Goal: Task Accomplishment & Management: Manage account settings

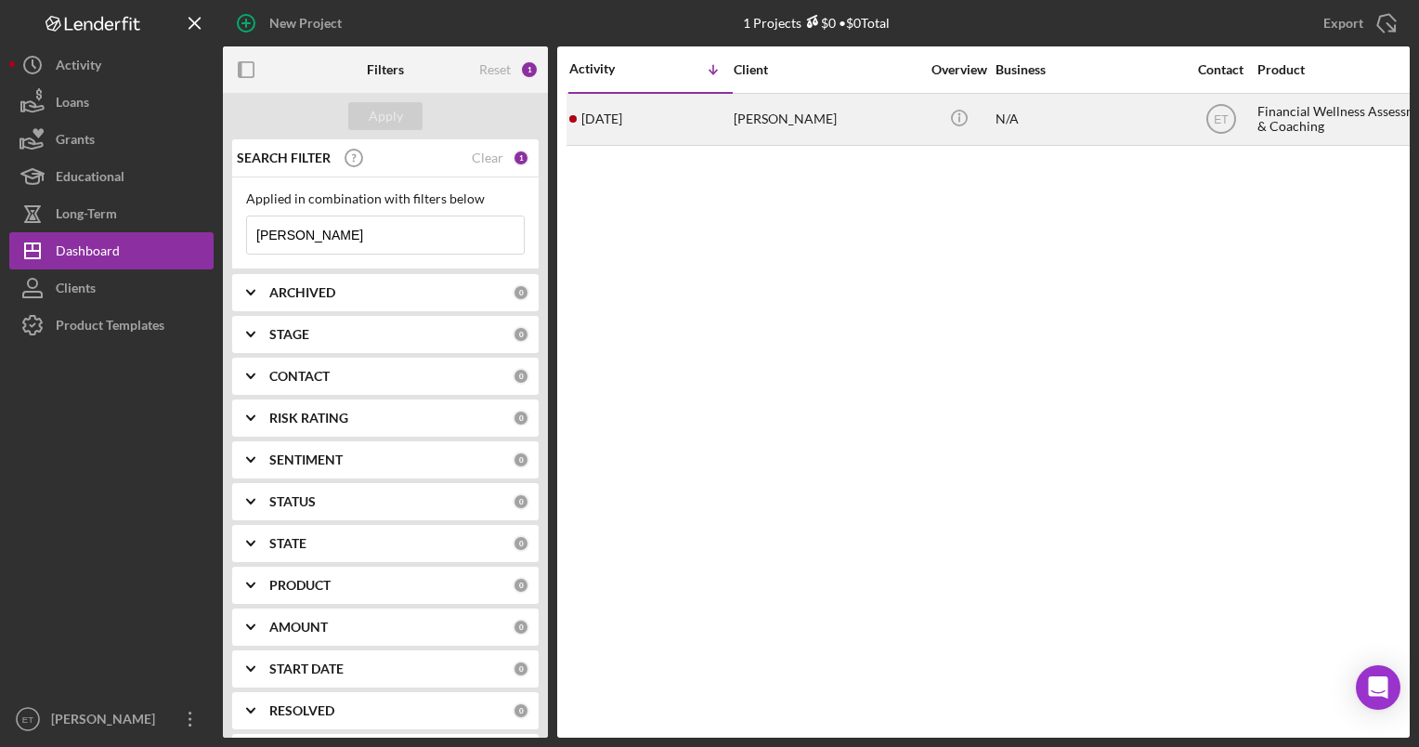
type input "[PERSON_NAME]"
click at [807, 113] on div "[PERSON_NAME]" at bounding box center [827, 119] width 186 height 49
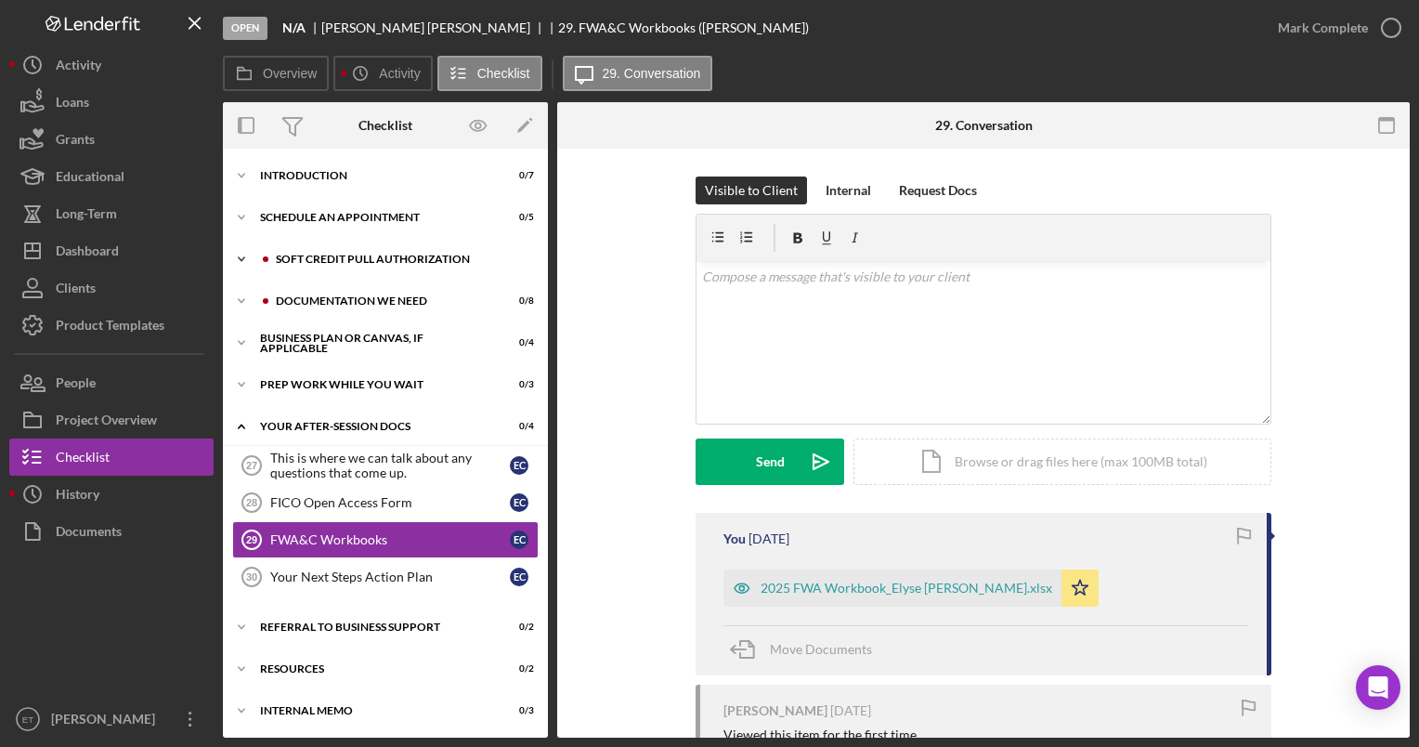
click at [330, 258] on div "Soft Credit Pull Authorization" at bounding box center [400, 259] width 249 height 11
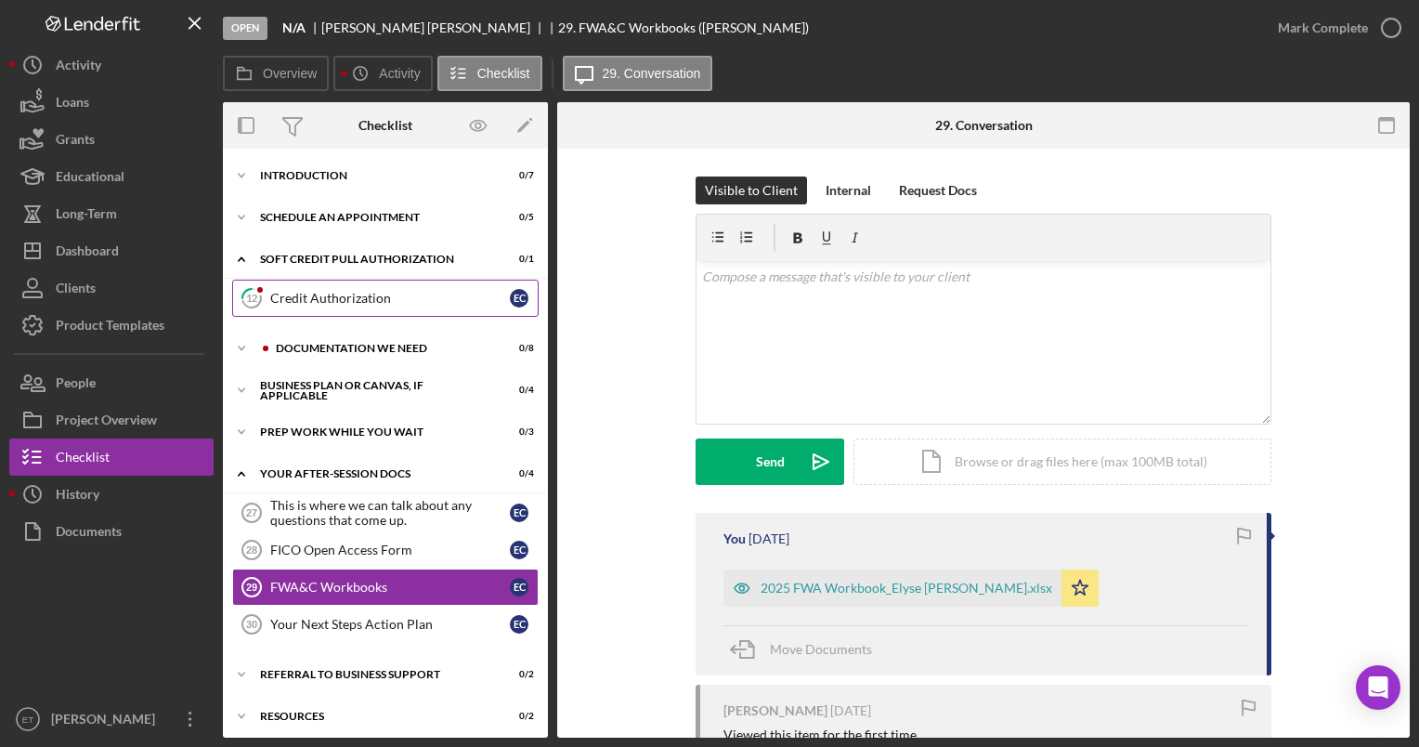
click at [328, 303] on div "Credit Authorization" at bounding box center [390, 298] width 240 height 15
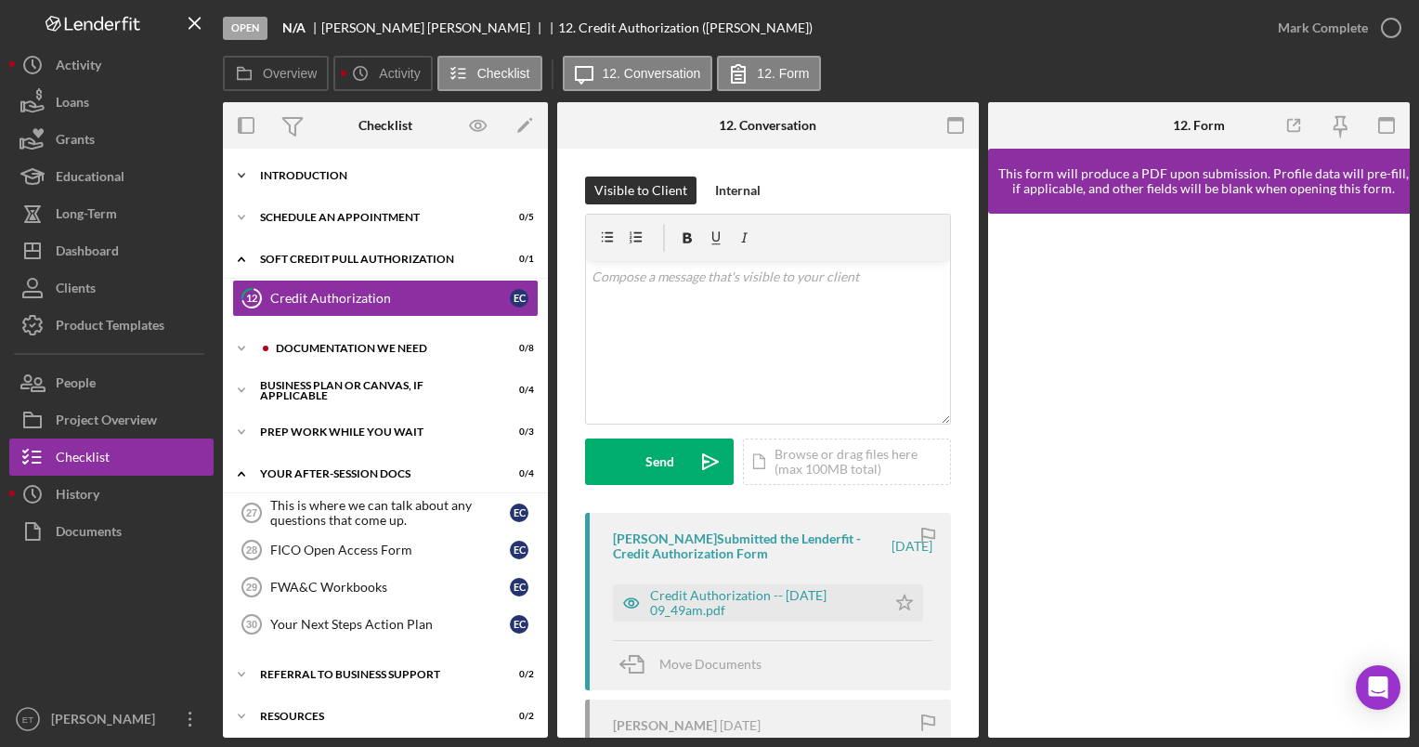
click at [283, 171] on div "Introduction" at bounding box center [392, 175] width 265 height 11
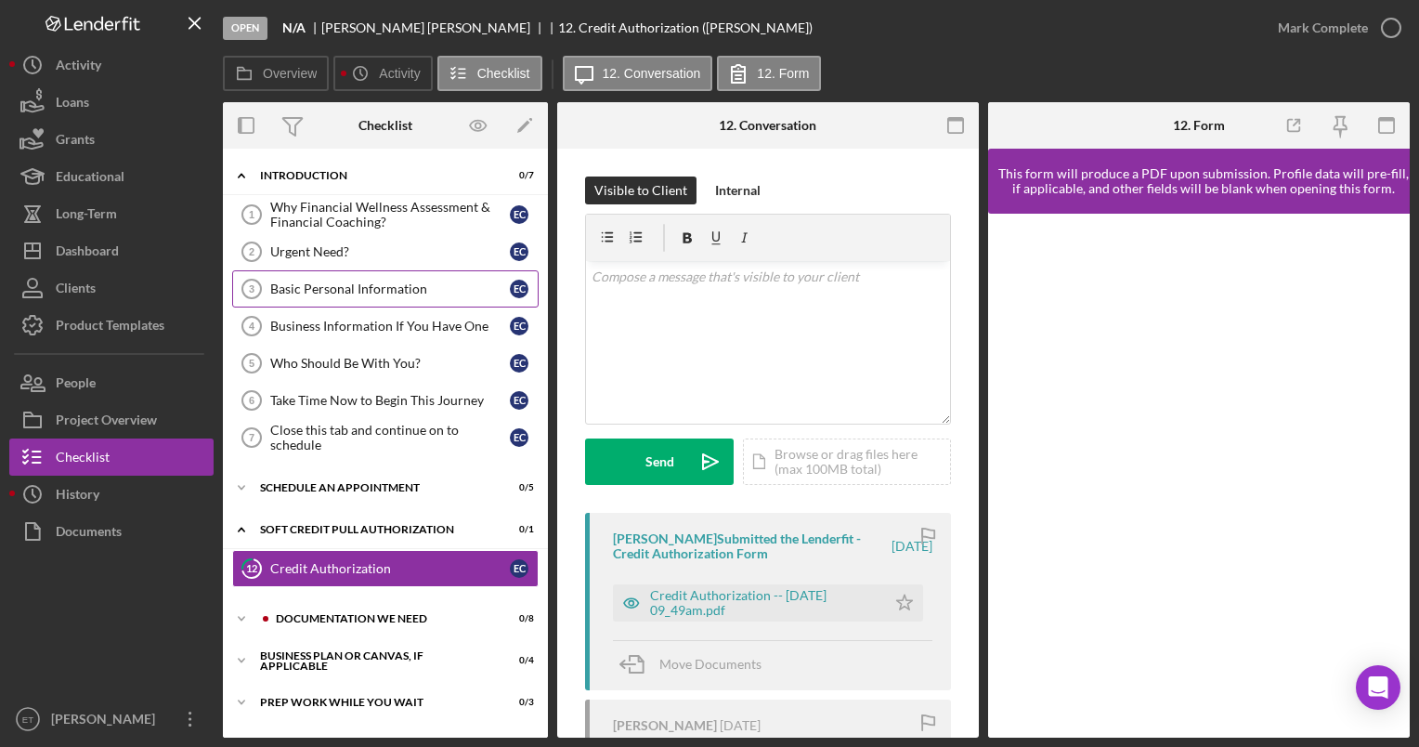
click at [350, 284] on div "Basic Personal Information" at bounding box center [390, 288] width 240 height 15
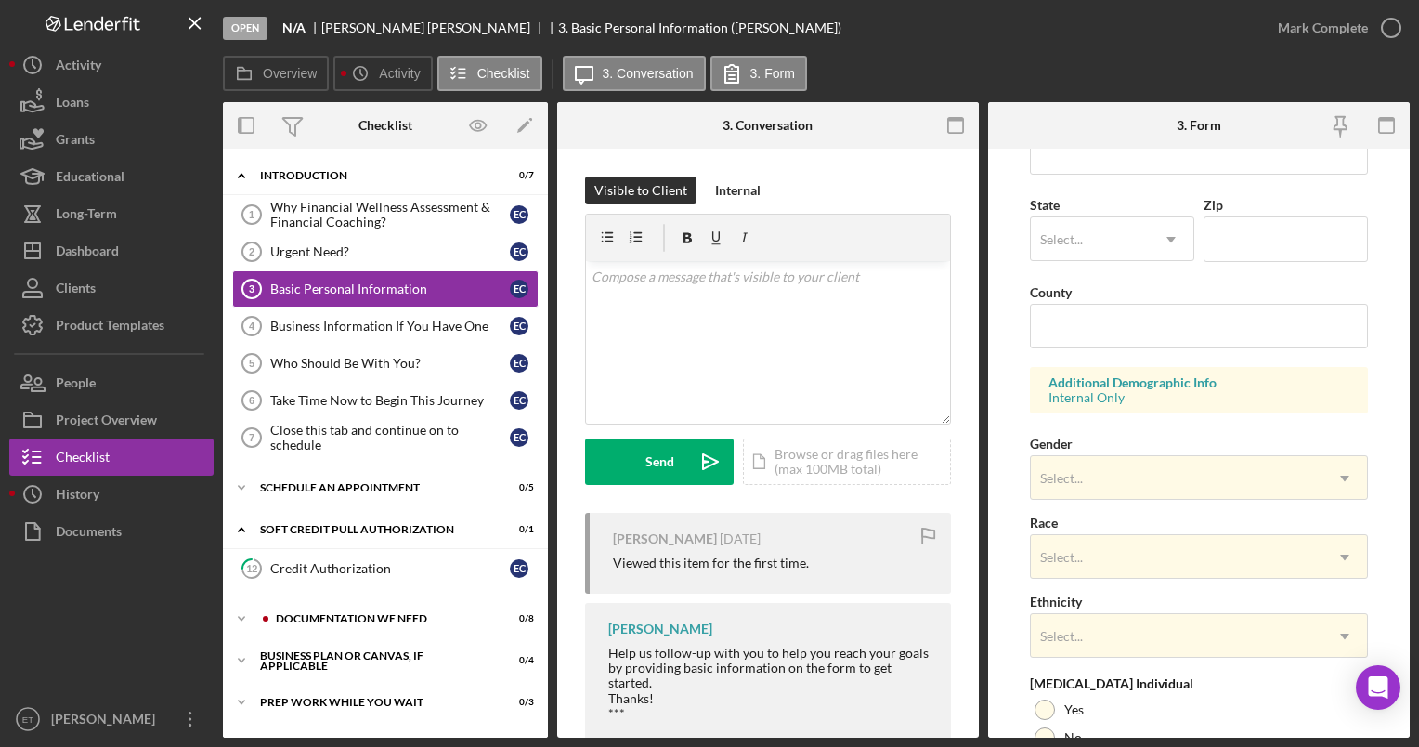
scroll to position [647, 0]
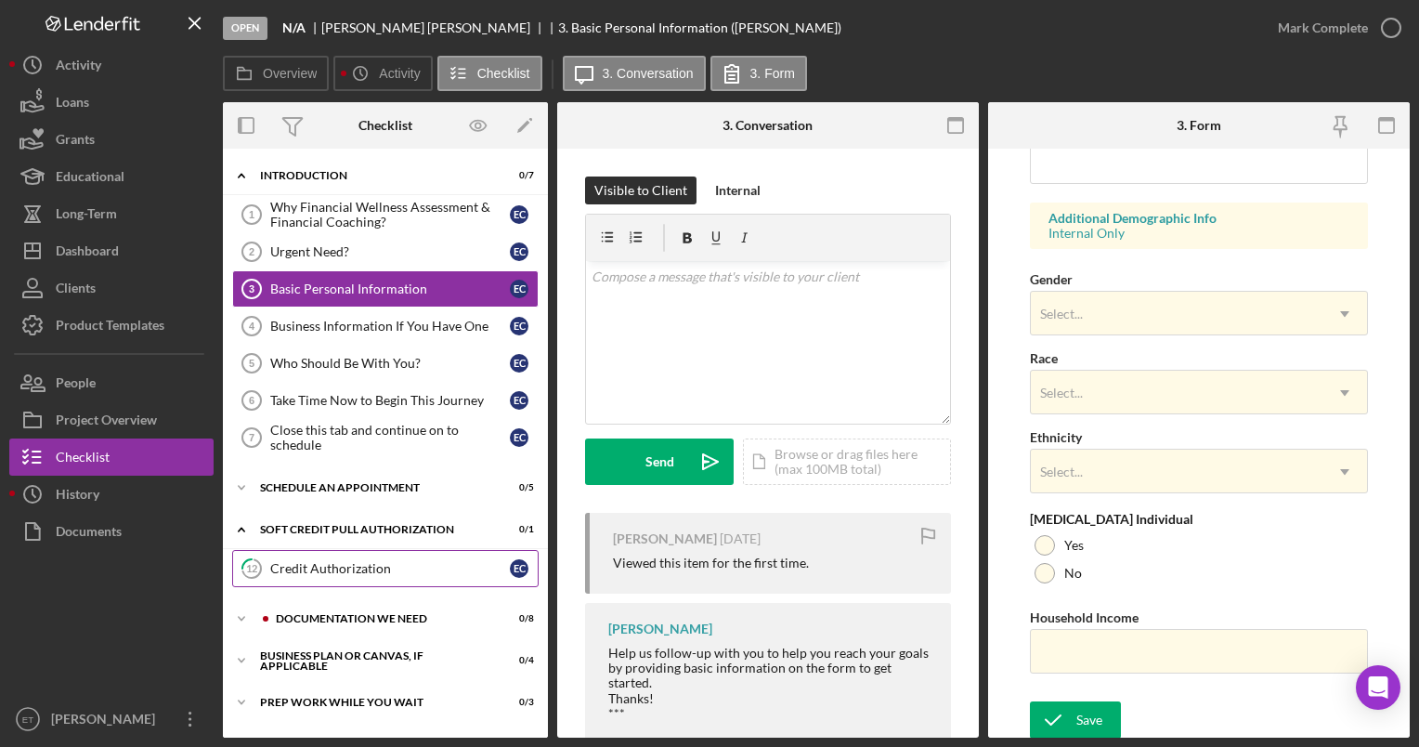
click at [318, 571] on div "Credit Authorization" at bounding box center [390, 568] width 240 height 15
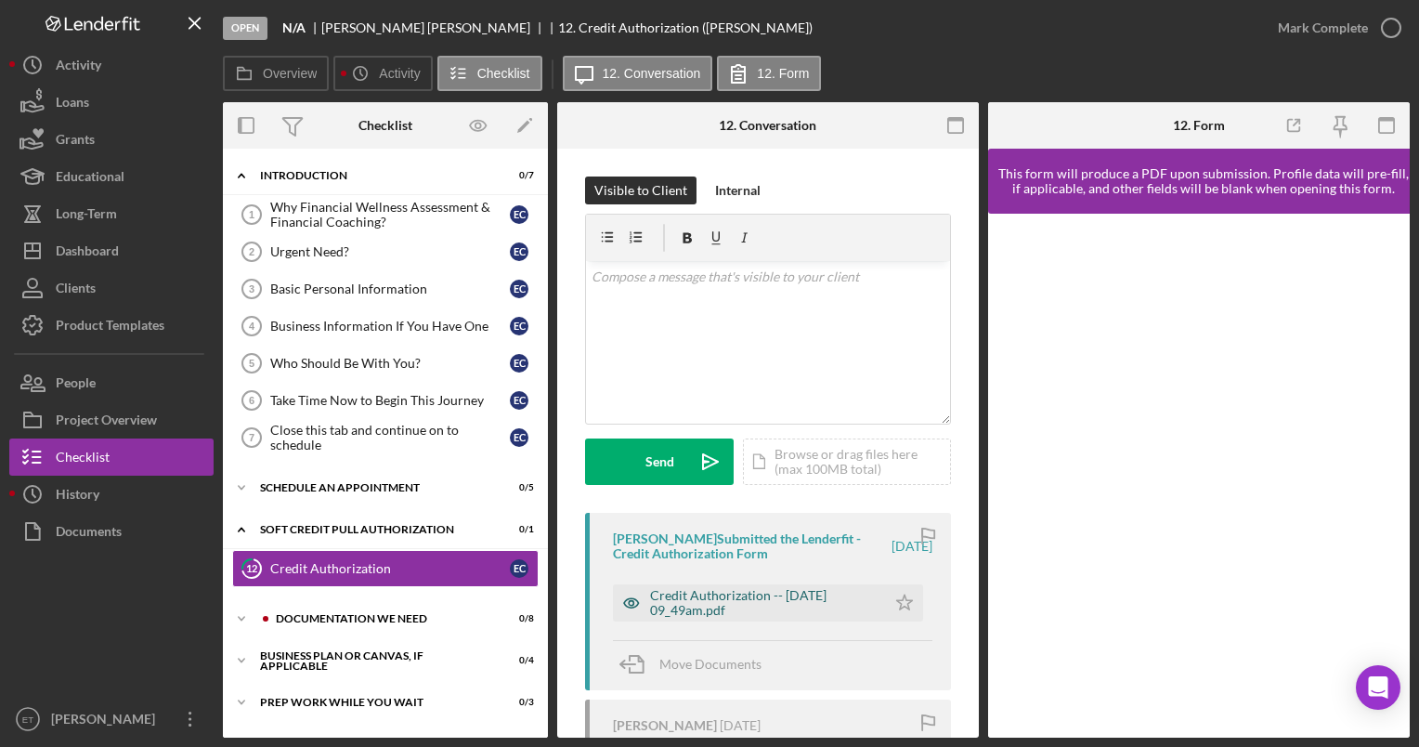
click at [632, 602] on icon "button" at bounding box center [631, 603] width 5 height 5
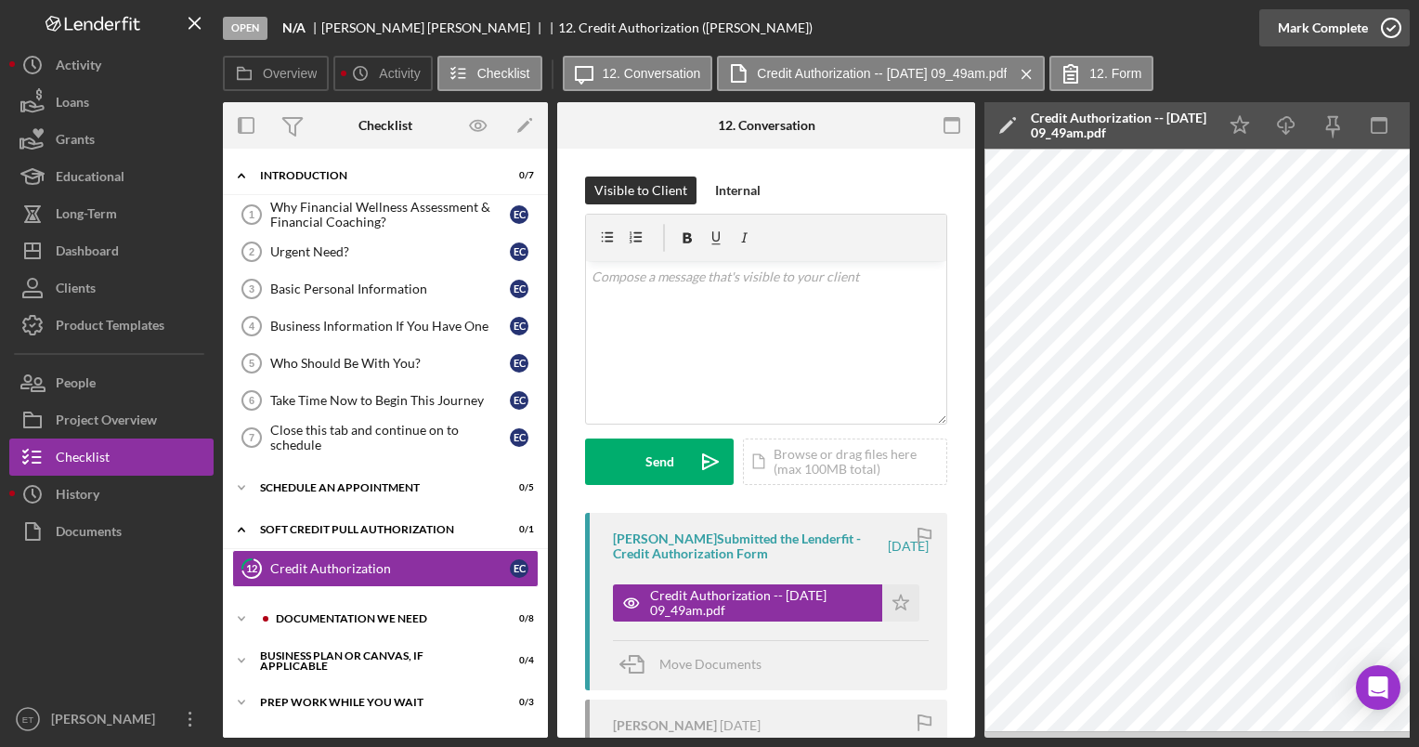
click at [1387, 33] on icon "button" at bounding box center [1391, 28] width 46 height 46
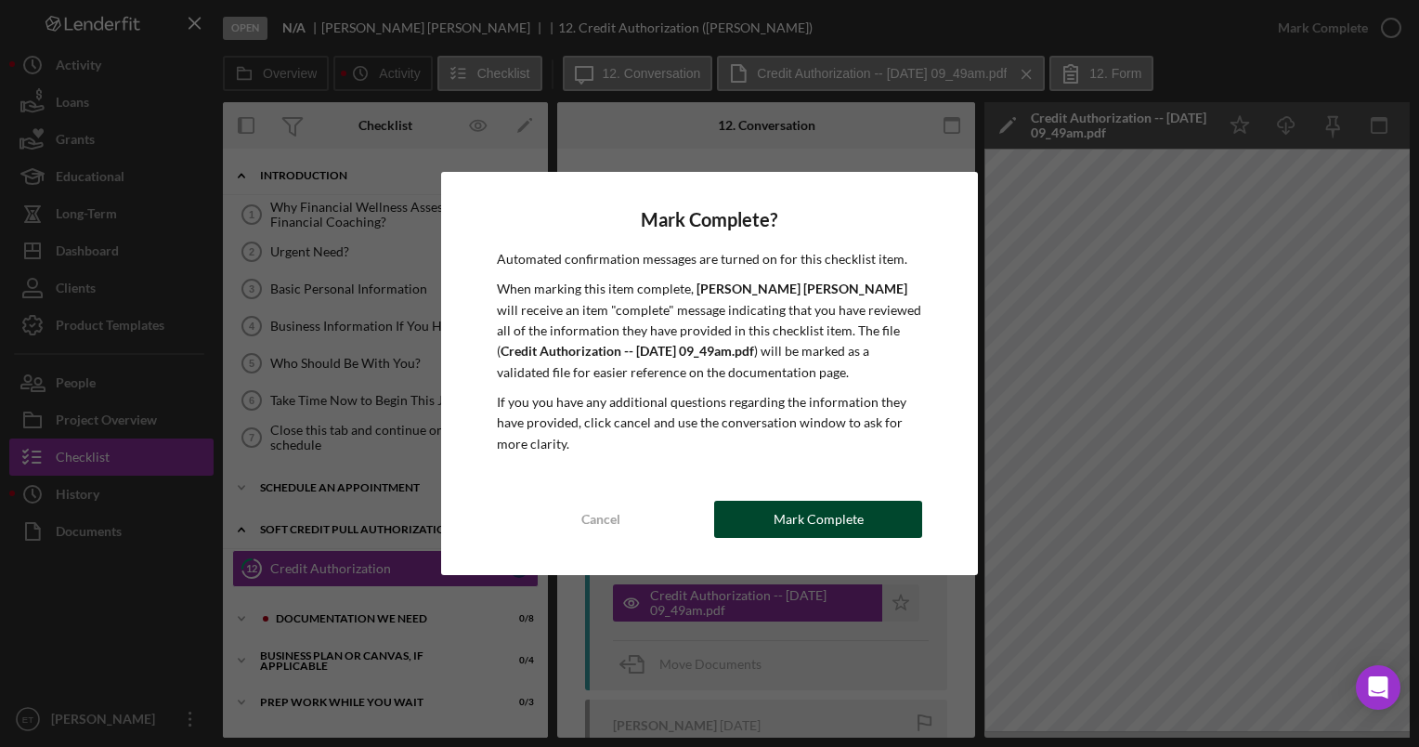
click at [824, 520] on div "Mark Complete" at bounding box center [819, 519] width 90 height 37
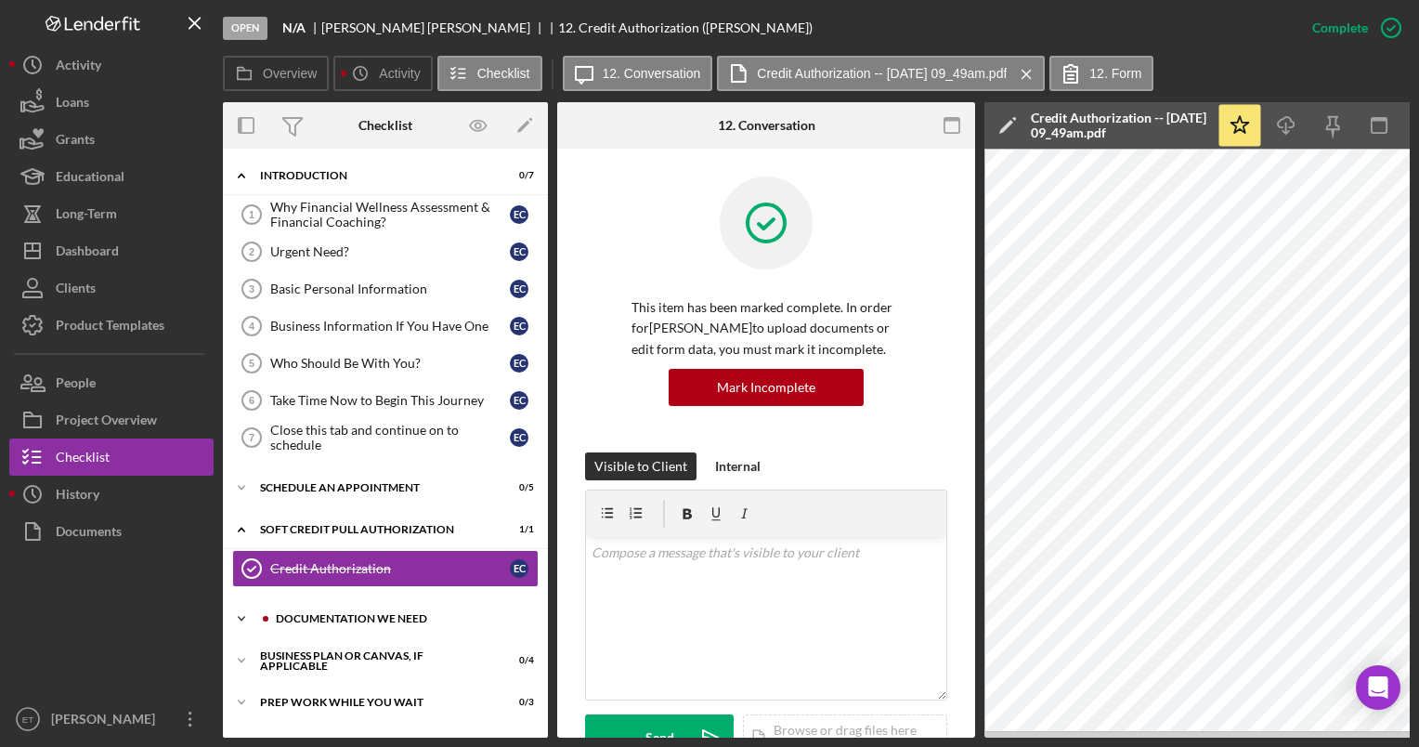
click at [318, 621] on div "Icon/Expander Documentation We Need 0 / 8" at bounding box center [385, 618] width 325 height 37
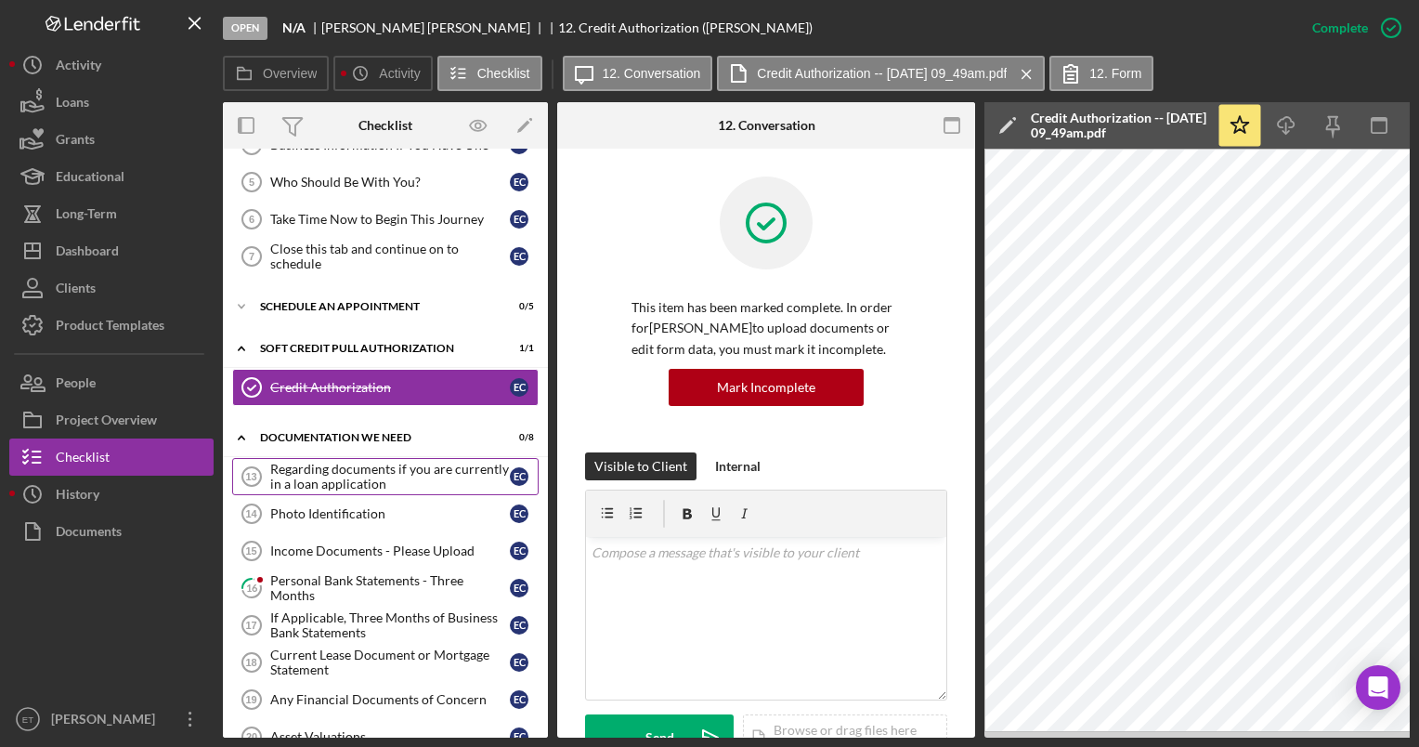
scroll to position [182, 0]
click at [358, 587] on div "Personal Bank Statements - Three Months" at bounding box center [390, 587] width 240 height 30
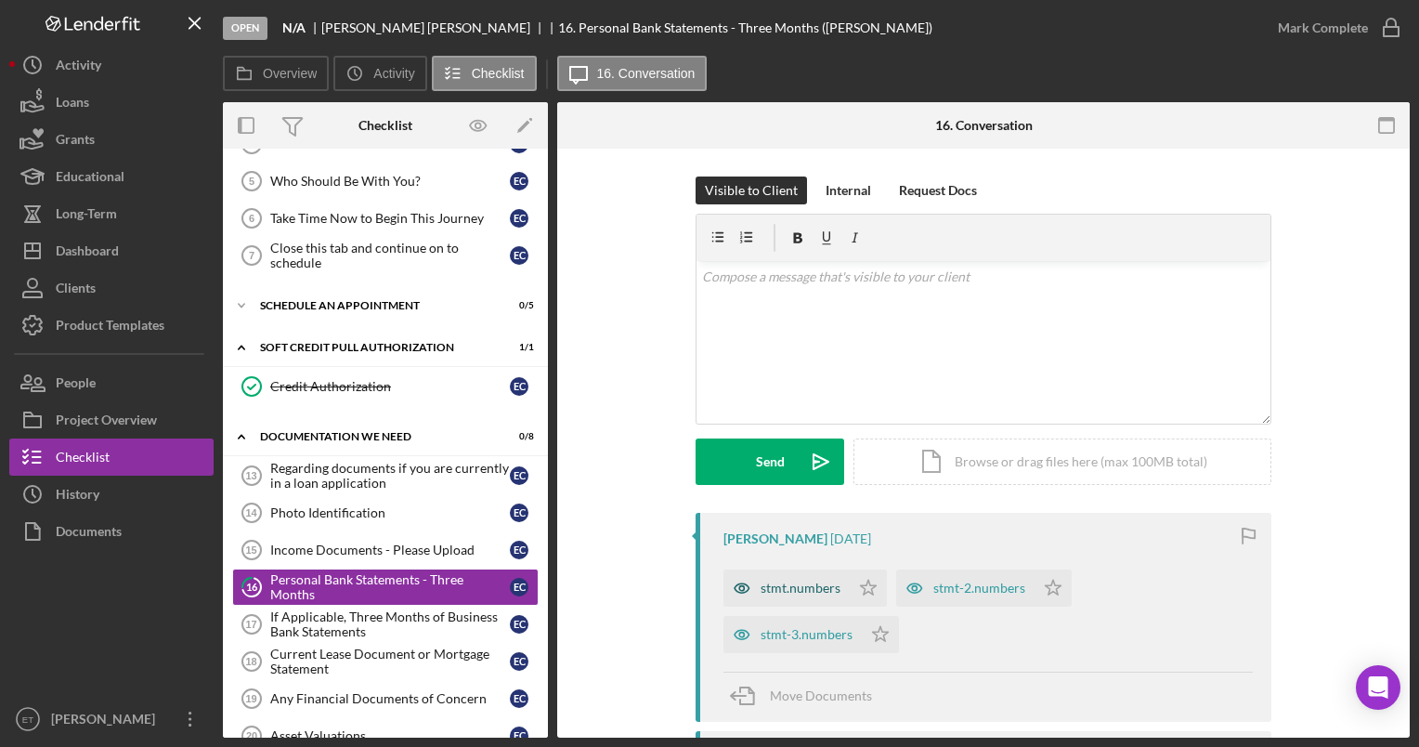
click at [739, 589] on icon "button" at bounding box center [741, 587] width 37 height 37
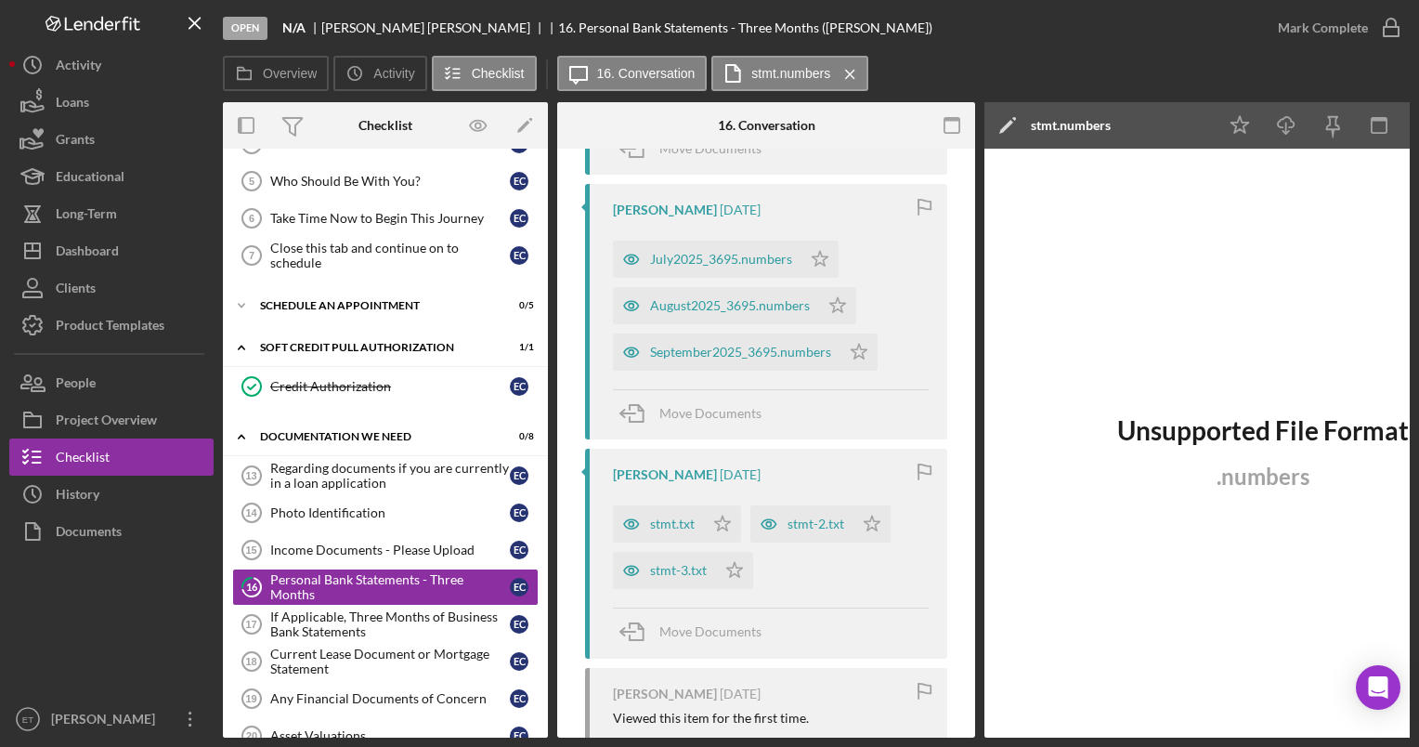
scroll to position [594, 0]
click at [629, 524] on icon "button" at bounding box center [631, 523] width 5 height 5
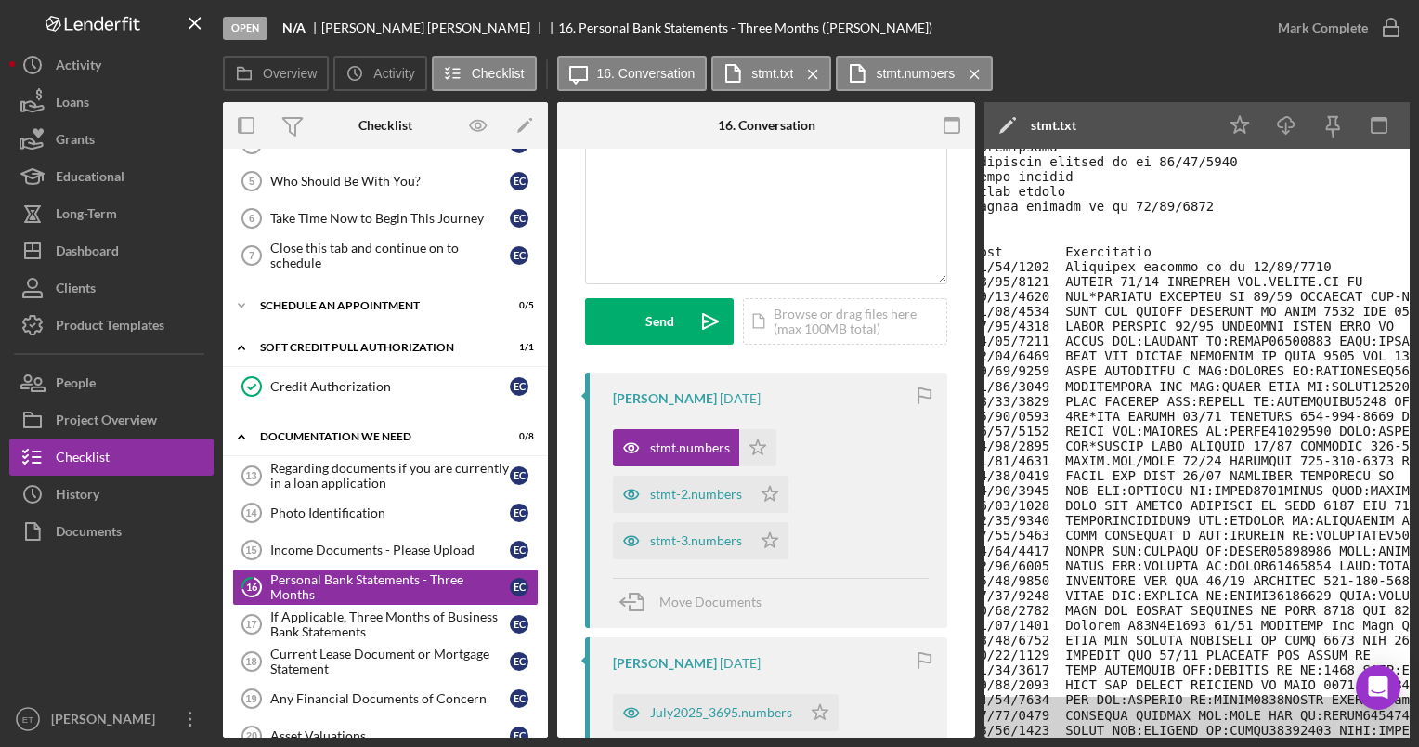
scroll to position [0, 0]
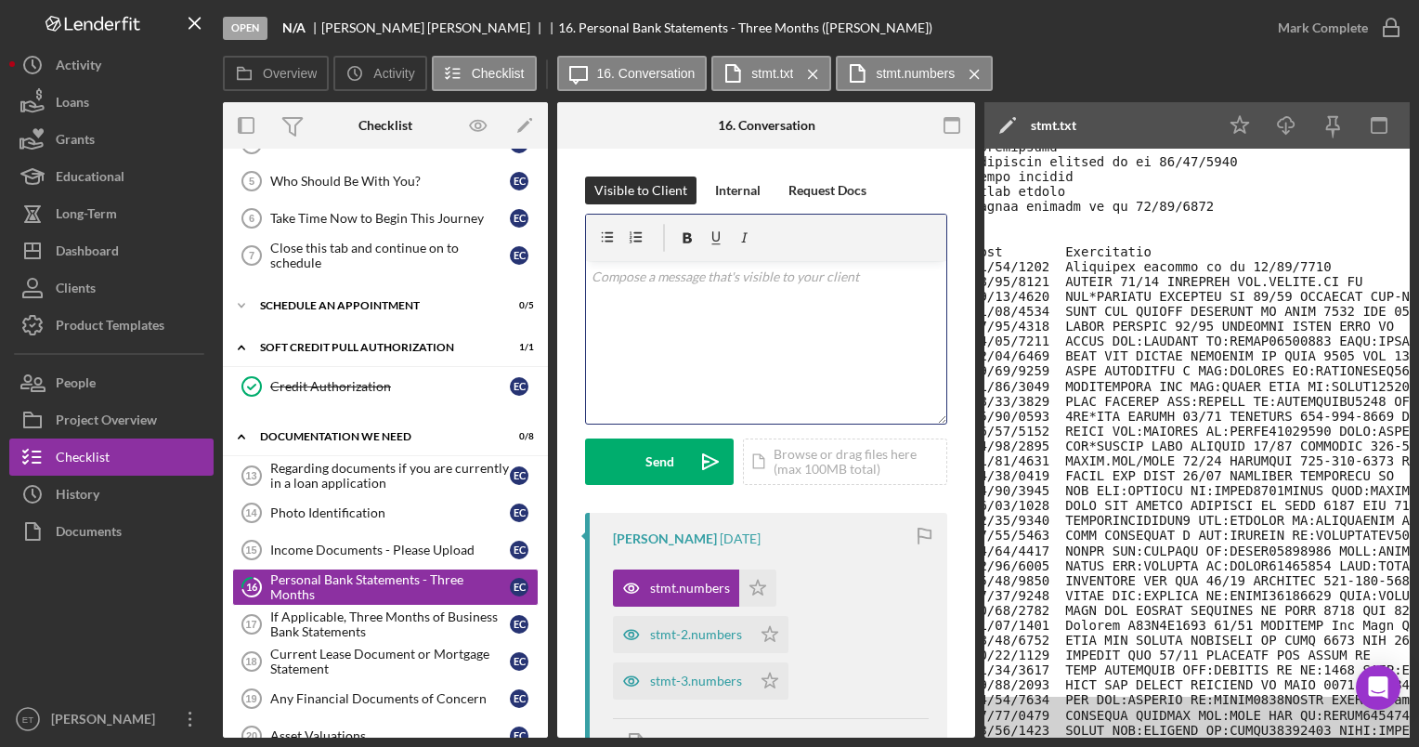
click at [621, 287] on div "v Color teal Color pink Remove color Add row above Add row below Add column bef…" at bounding box center [766, 342] width 360 height 163
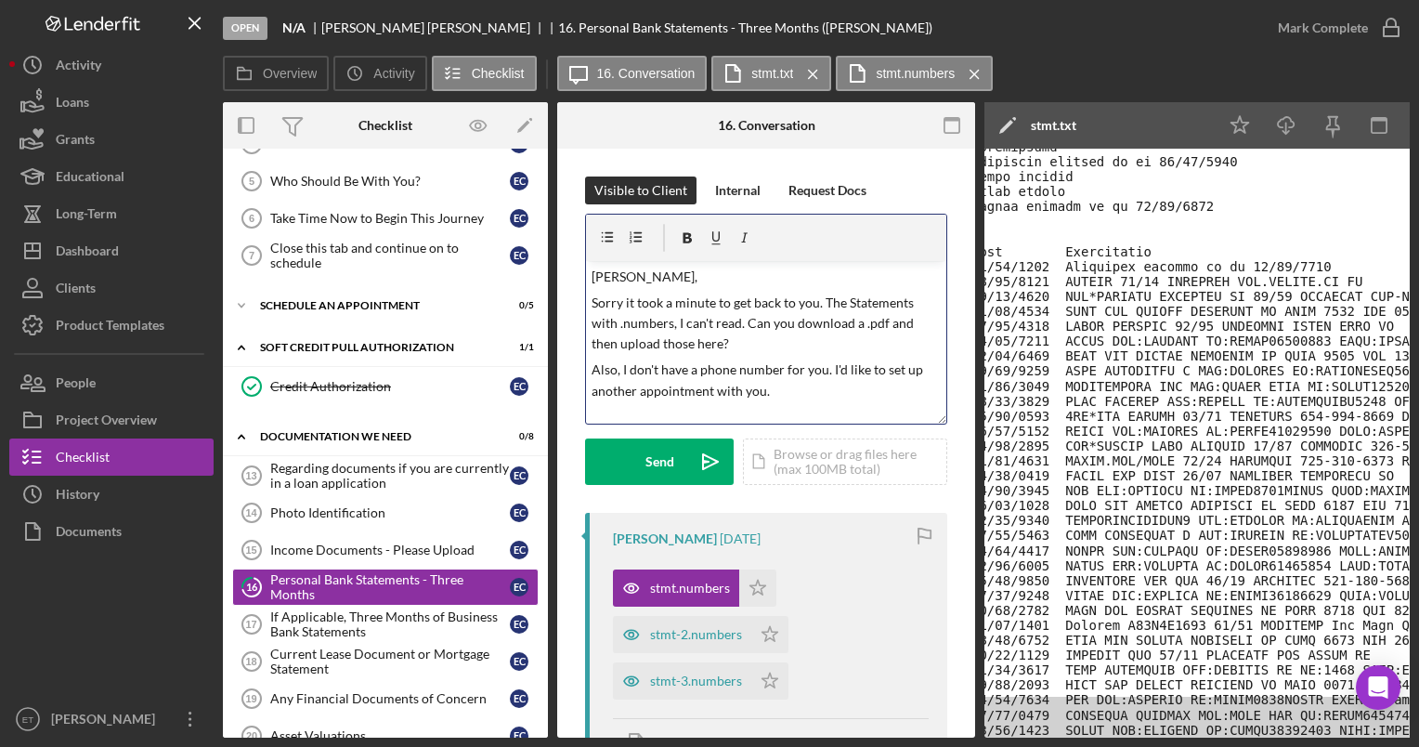
scroll to position [6, 0]
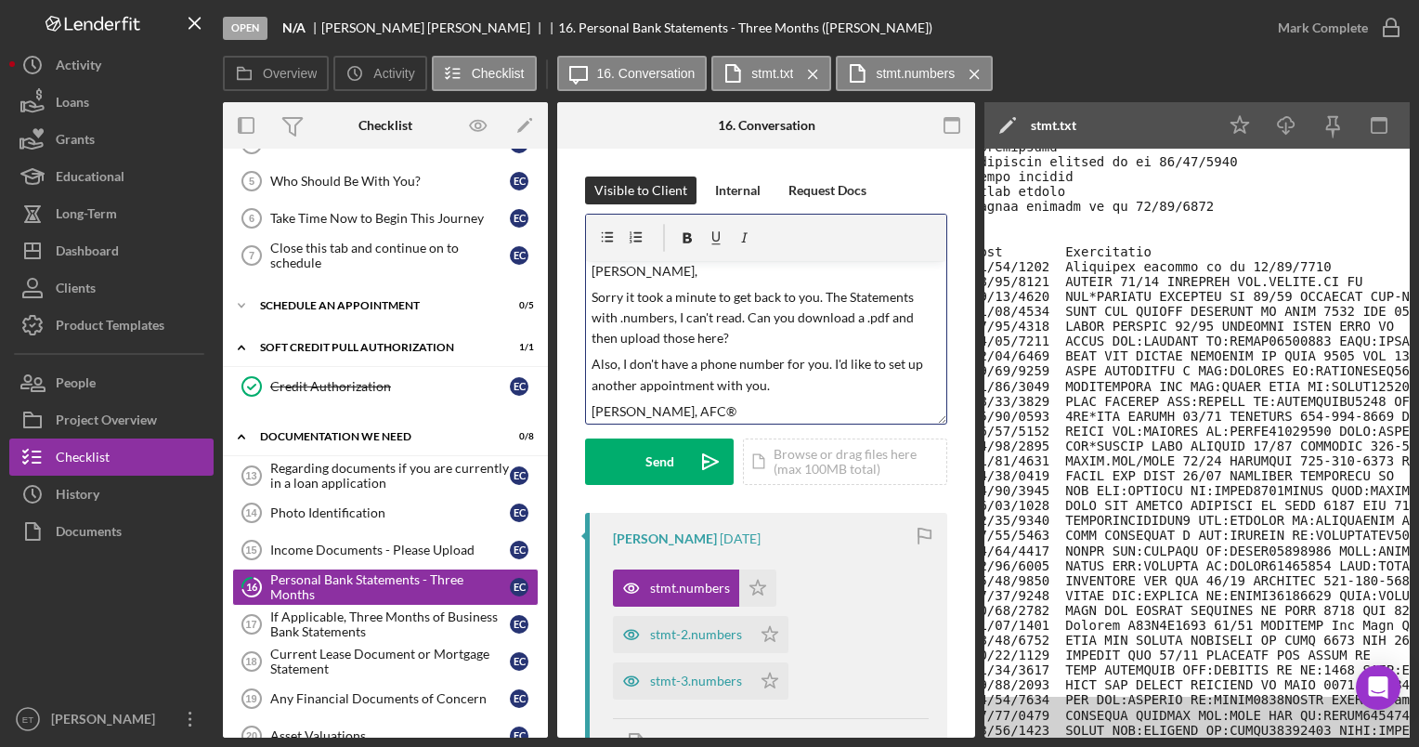
click at [620, 271] on p "[PERSON_NAME]," at bounding box center [767, 271] width 350 height 20
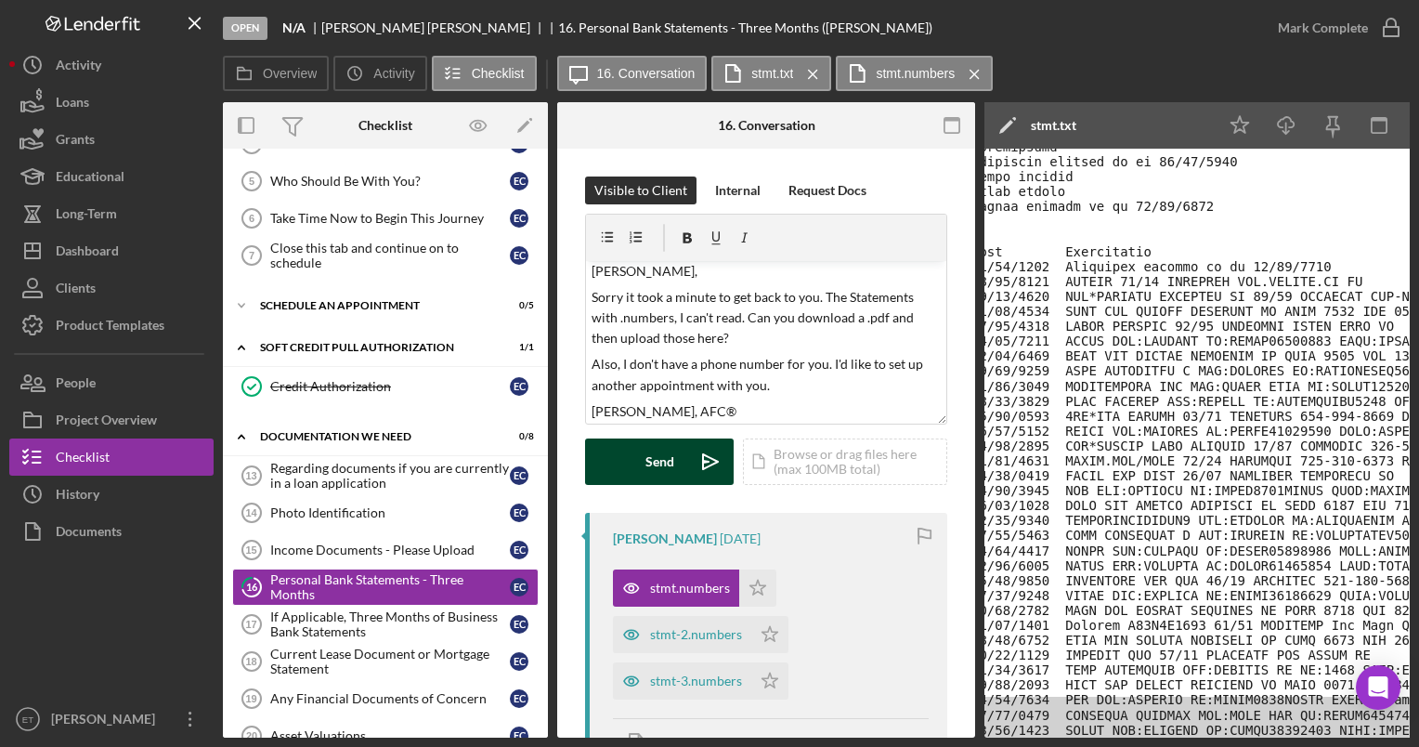
click at [709, 461] on icon "Icon/icon-invite-send" at bounding box center [710, 461] width 46 height 46
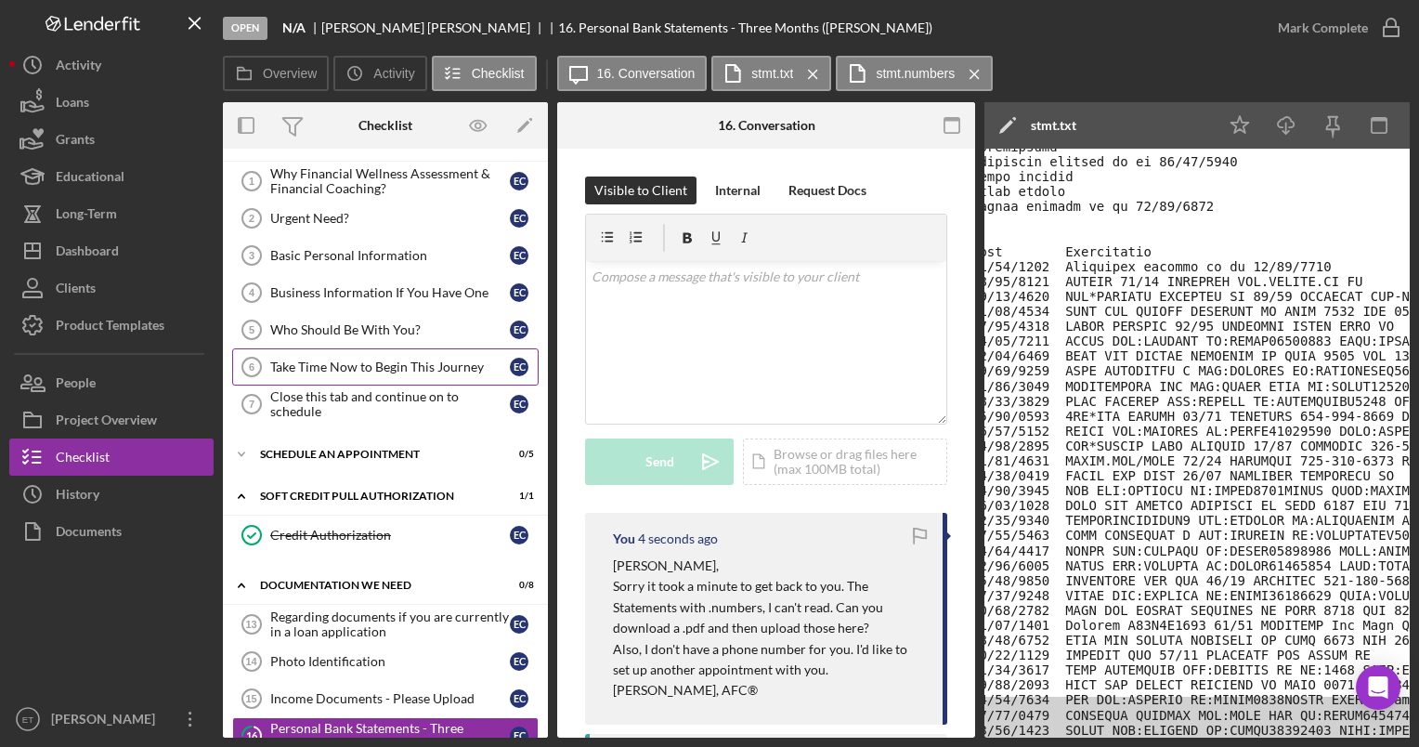
scroll to position [0, 0]
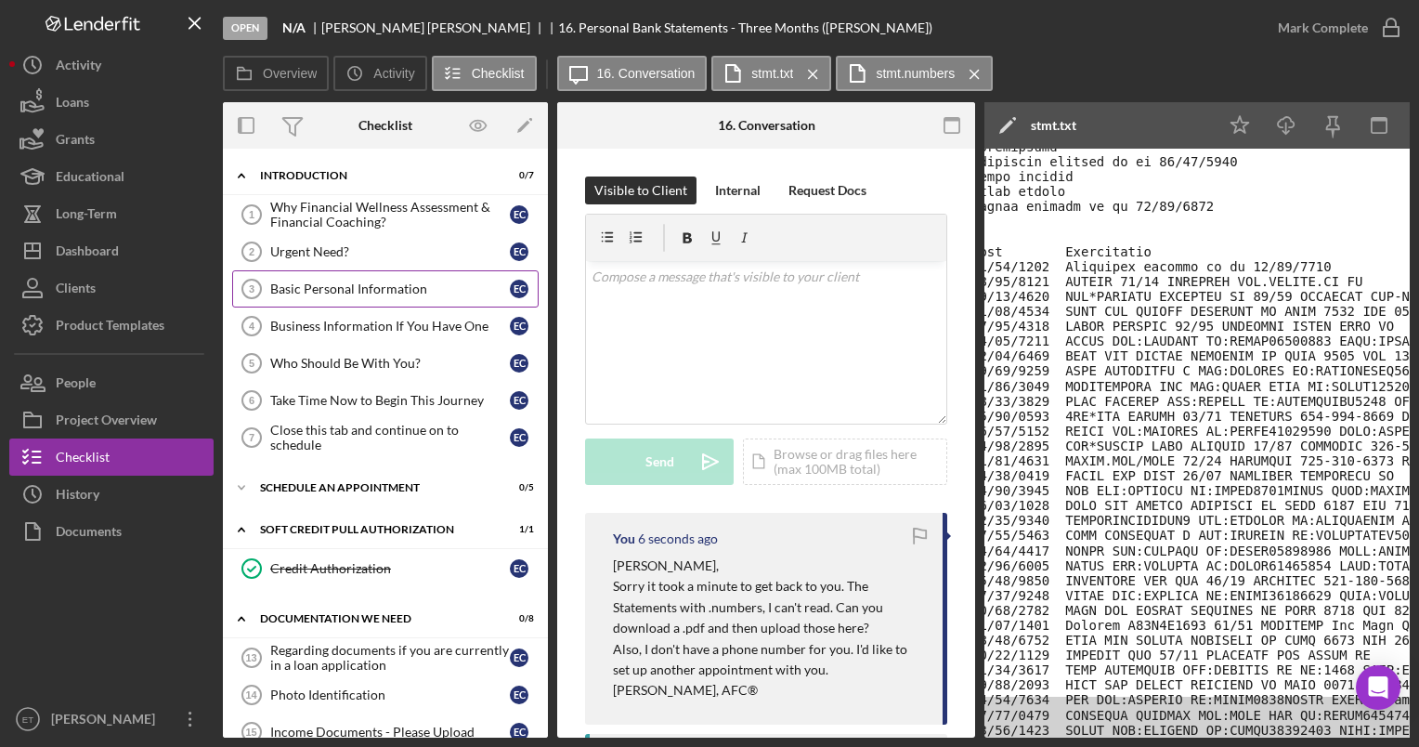
click at [378, 285] on div "Basic Personal Information" at bounding box center [390, 288] width 240 height 15
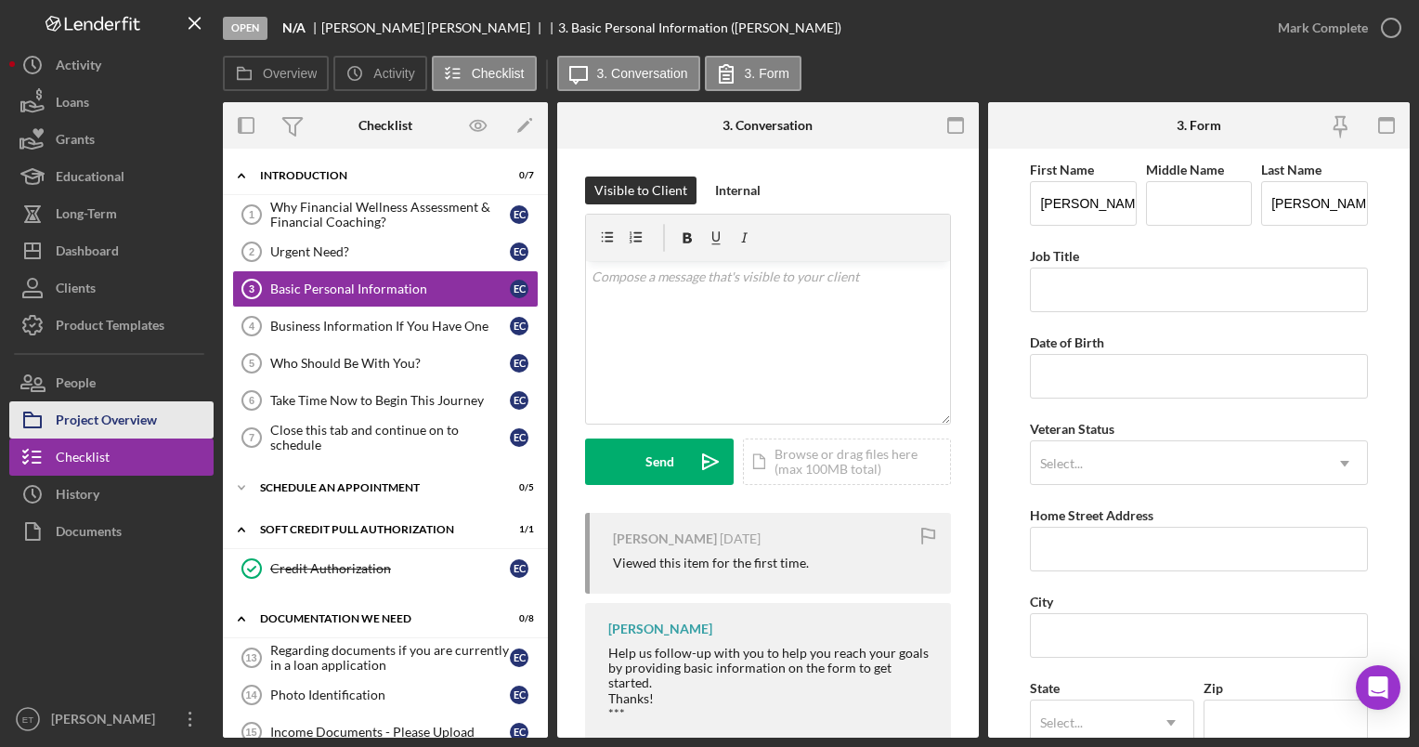
click at [110, 412] on div "Project Overview" at bounding box center [106, 422] width 101 height 42
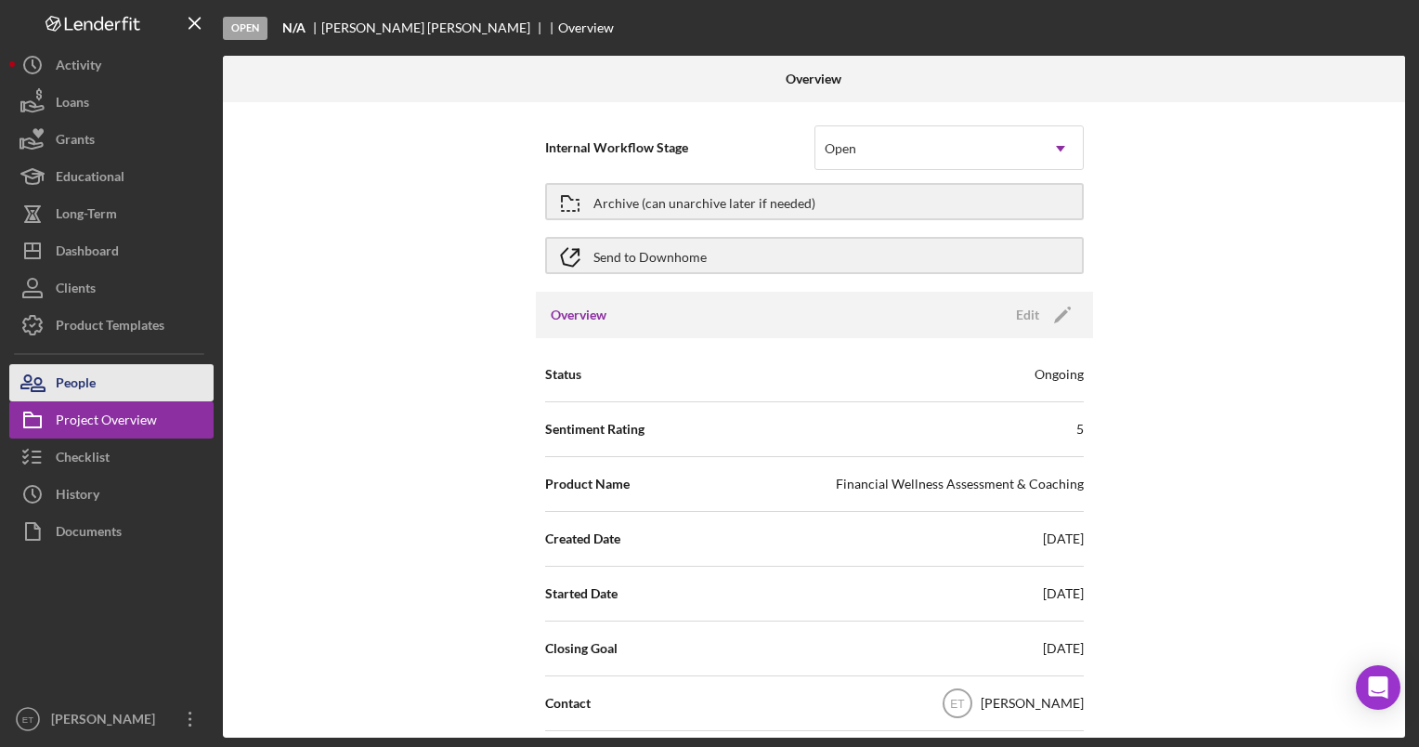
click at [82, 391] on div "People" at bounding box center [76, 385] width 40 height 42
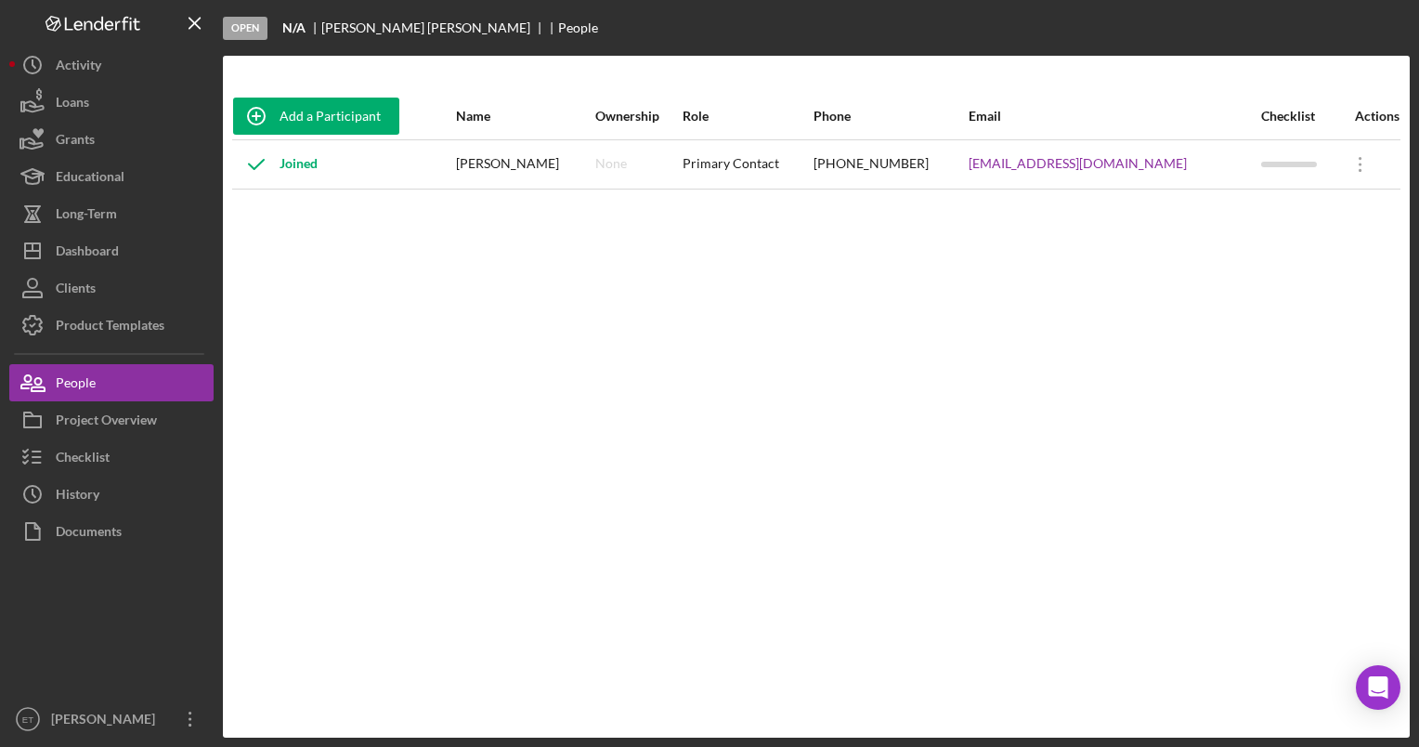
click at [925, 168] on div "[PHONE_NUMBER]" at bounding box center [890, 164] width 153 height 46
click at [914, 164] on div "[PHONE_NUMBER]" at bounding box center [890, 164] width 153 height 46
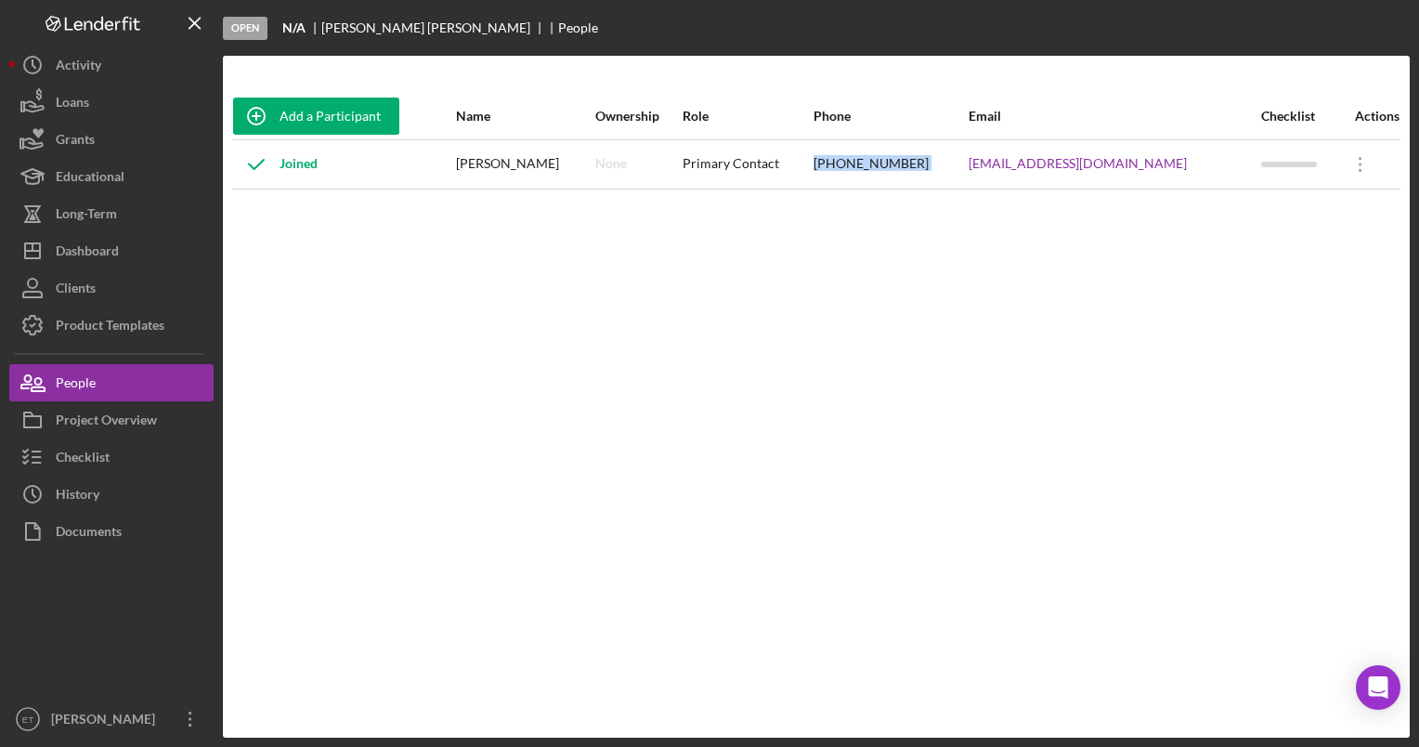
copy div "[PHONE_NUMBER]"
click at [93, 464] on div "Checklist" at bounding box center [83, 459] width 54 height 42
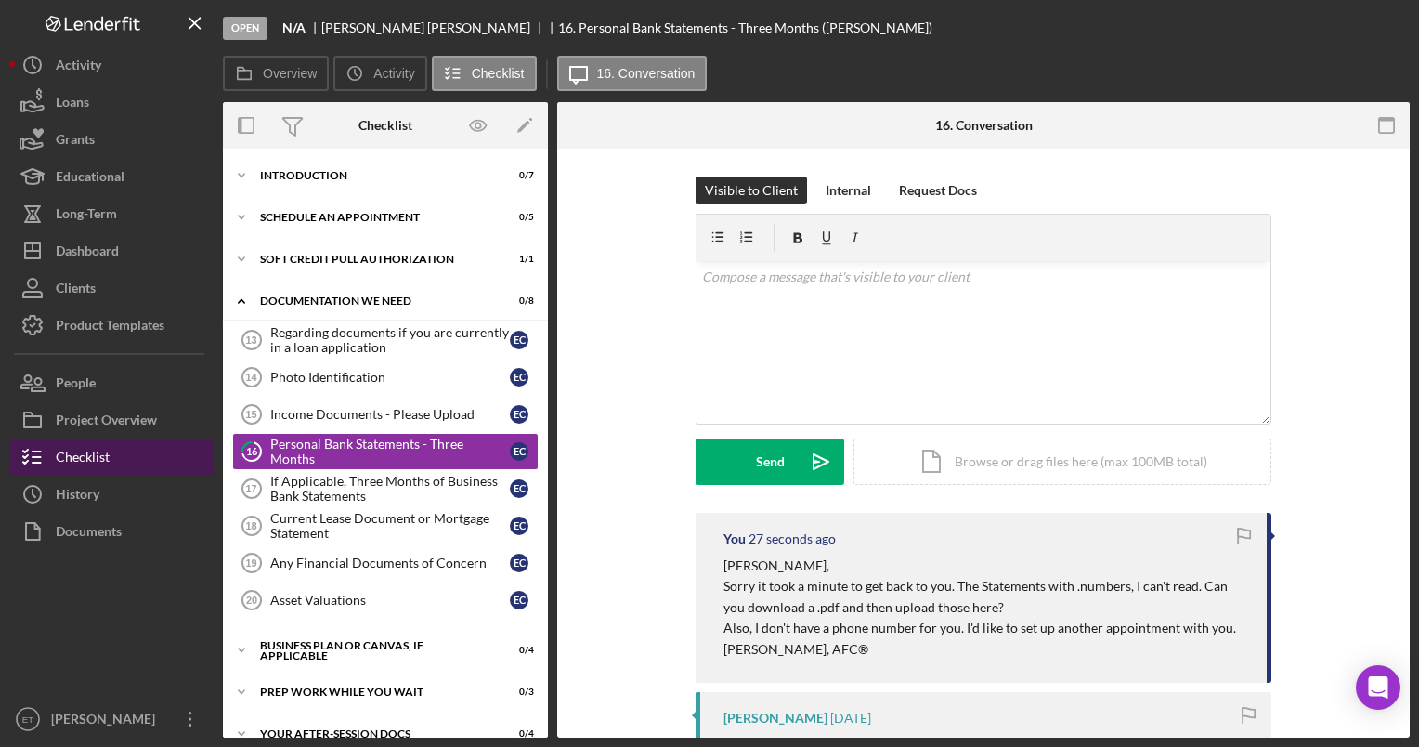
scroll to position [6, 0]
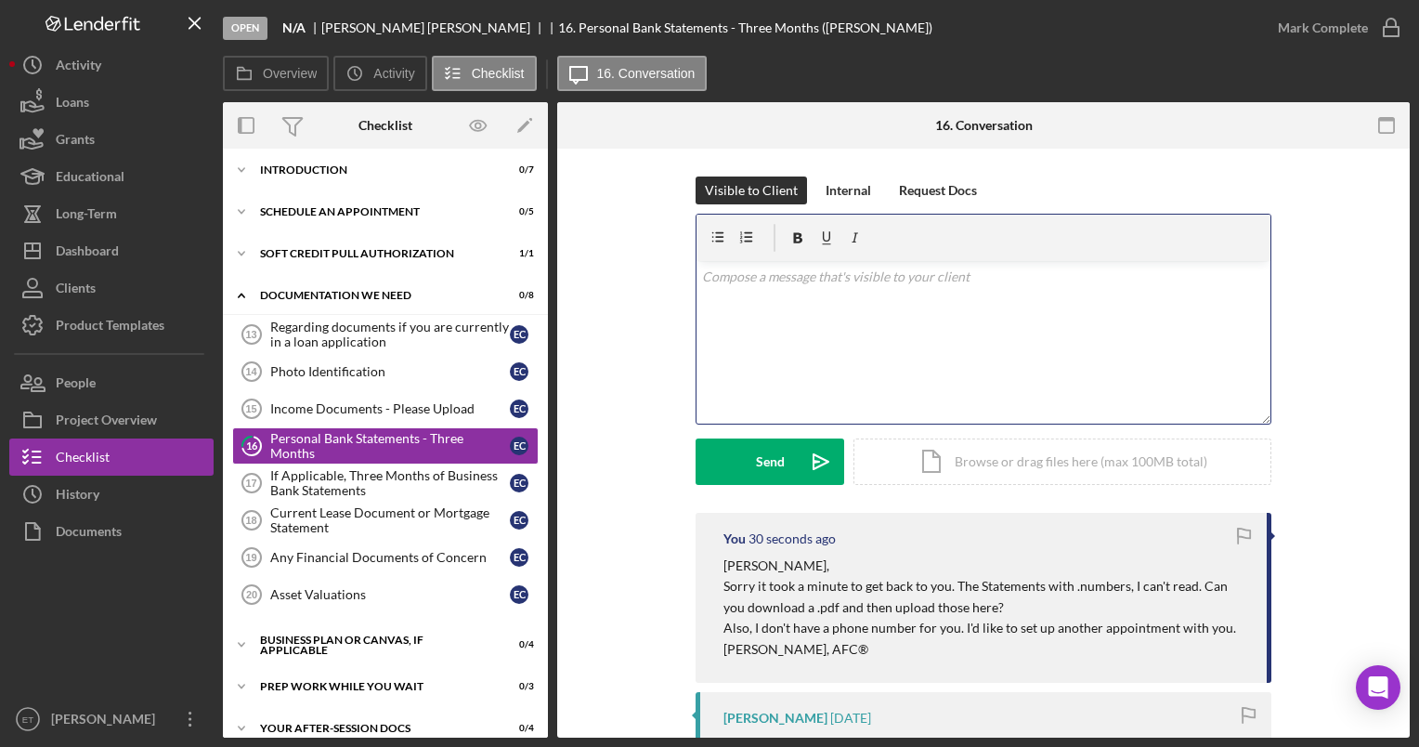
click at [815, 334] on div "v Color teal Color pink Remove color Add row above Add row below Add column bef…" at bounding box center [984, 342] width 574 height 163
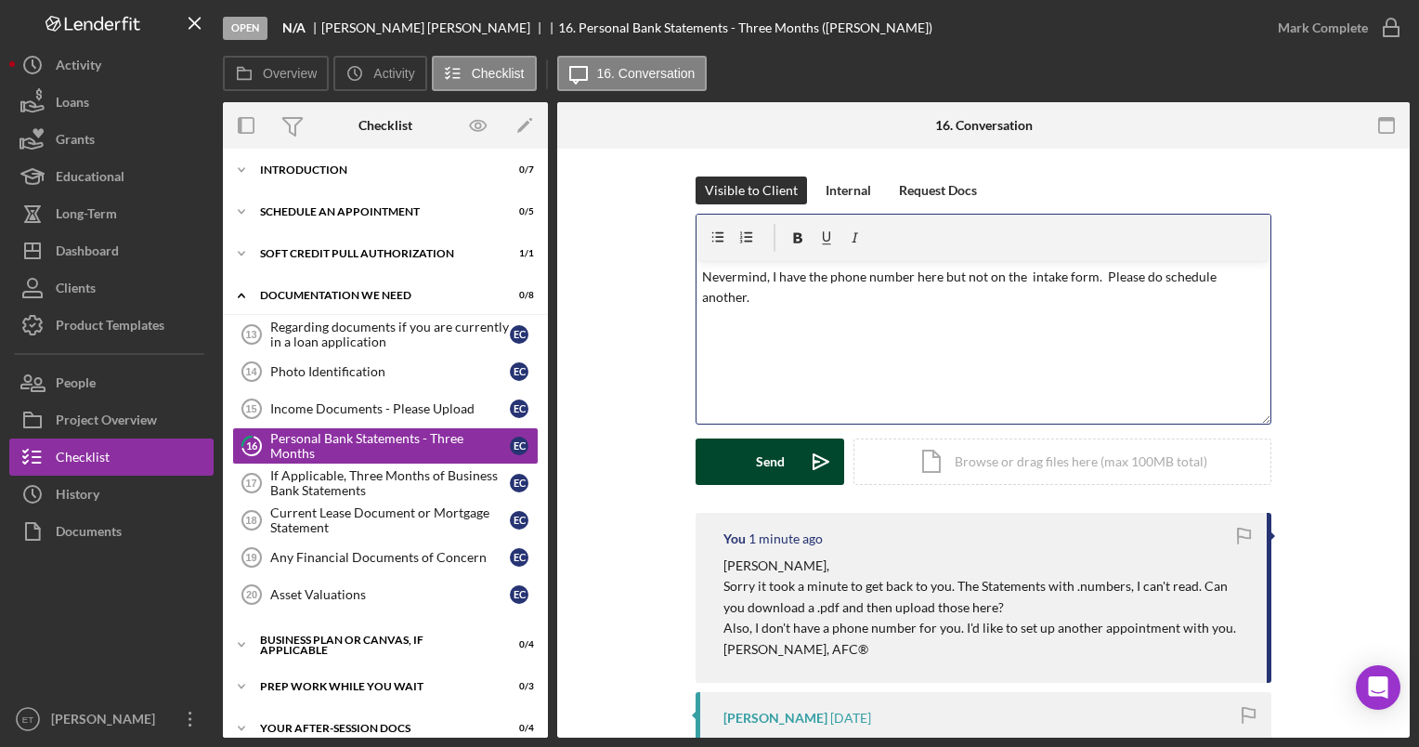
click at [776, 460] on div "Send" at bounding box center [770, 461] width 29 height 46
